Goal: Navigation & Orientation: Find specific page/section

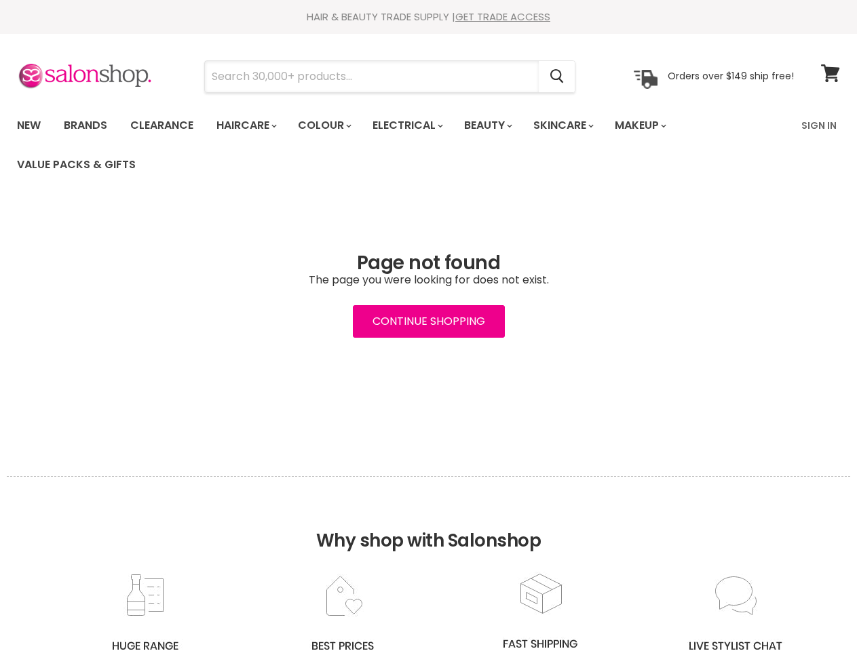
click at [373, 77] on input "Search" at bounding box center [372, 76] width 334 height 31
click at [558, 77] on icon "Search" at bounding box center [557, 76] width 14 height 14
click at [250, 126] on link "Haircare" at bounding box center [245, 125] width 79 height 29
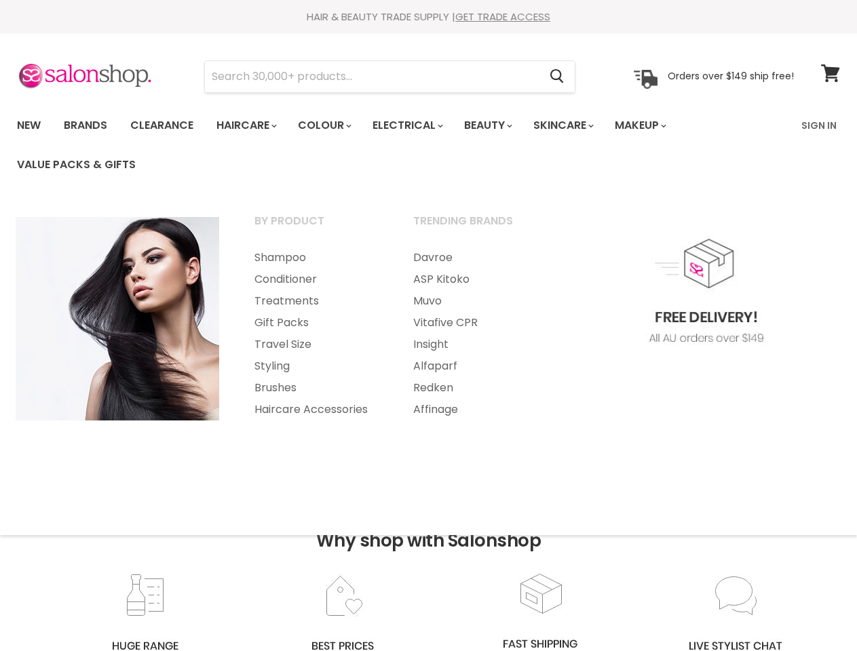
click at [332, 126] on link "Colour" at bounding box center [324, 125] width 72 height 29
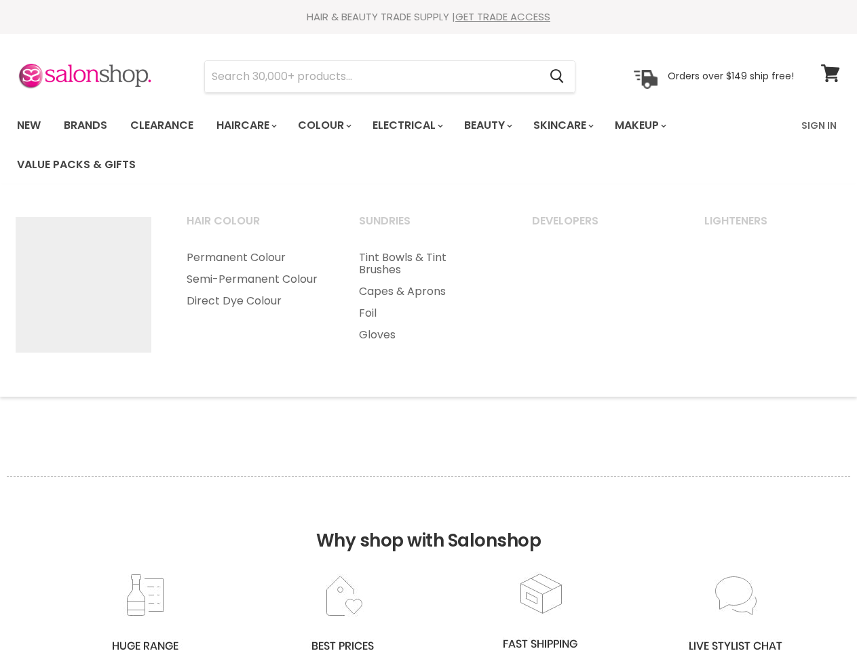
click at [417, 126] on link "Electrical" at bounding box center [406, 125] width 89 height 29
click at [499, 126] on link "Beauty" at bounding box center [487, 125] width 67 height 29
click at [578, 126] on link "Skincare" at bounding box center [562, 125] width 79 height 29
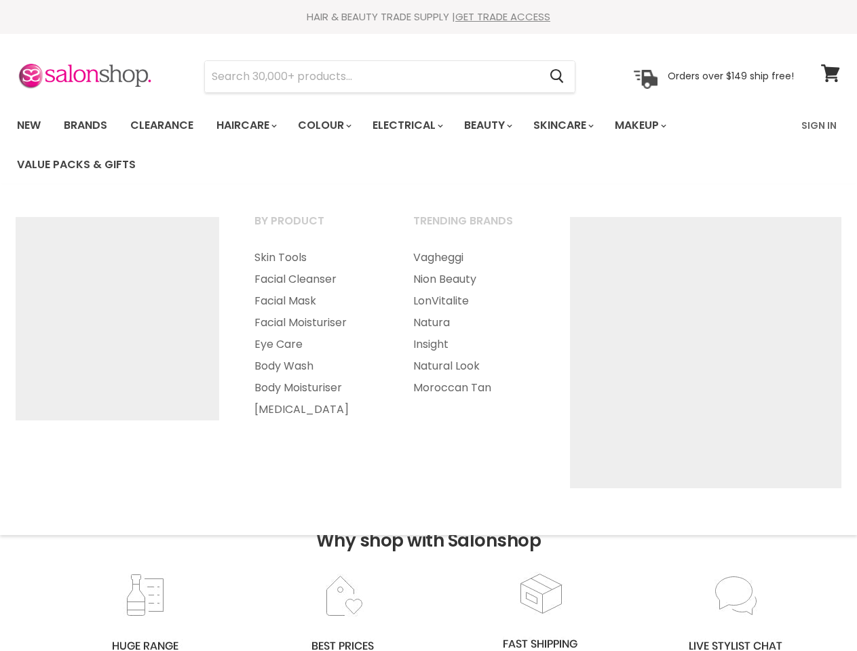
click at [659, 126] on link "Makeup" at bounding box center [640, 125] width 70 height 29
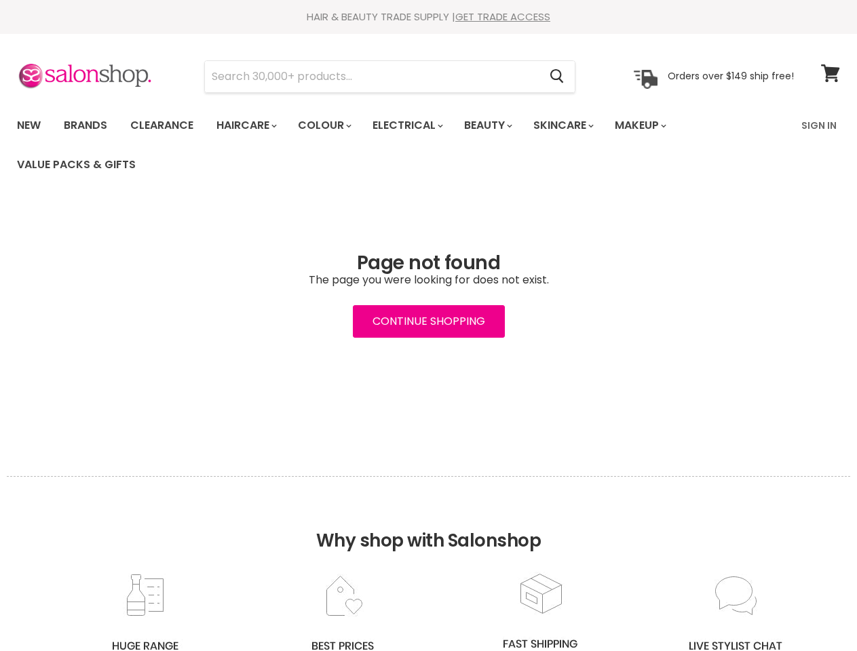
click at [428, 564] on h2 "Why shop with Salonshop" at bounding box center [429, 524] width 844 height 96
